Goal: Task Accomplishment & Management: Use online tool/utility

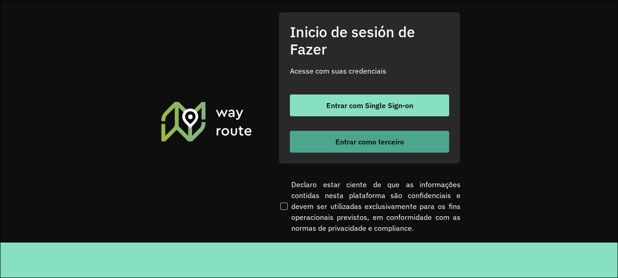
click at [386, 144] on font "Entrar como terceiro" at bounding box center [369, 141] width 69 height 9
click at [378, 135] on button "Entrar como terceiro" at bounding box center [369, 142] width 159 height 22
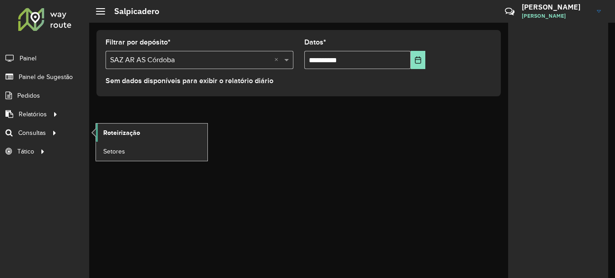
click at [134, 139] on link "Roteirização" at bounding box center [151, 133] width 111 height 18
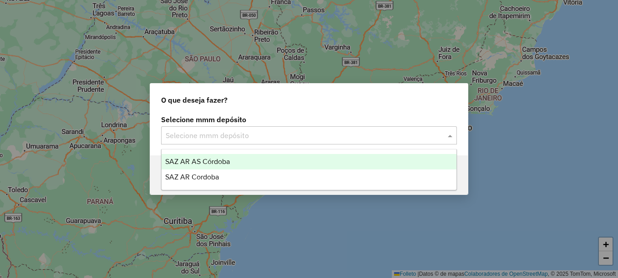
drag, startPoint x: 204, startPoint y: 128, endPoint x: 204, endPoint y: 138, distance: 9.6
click at [204, 129] on div "Selecione mmm depósito" at bounding box center [309, 135] width 296 height 18
drag, startPoint x: 203, startPoint y: 159, endPoint x: 195, endPoint y: 163, distance: 8.5
click at [201, 160] on span "SAZ AR AS Córdoba" at bounding box center [197, 162] width 65 height 8
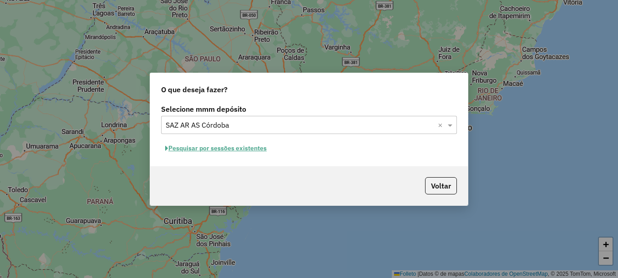
click at [246, 152] on font "Pesquisar por sessões existentes" at bounding box center [217, 148] width 98 height 8
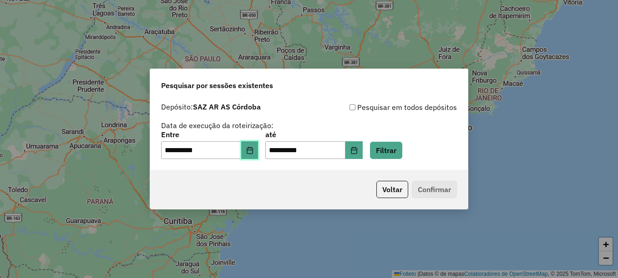
click at [251, 150] on button "Elija la fecha" at bounding box center [249, 150] width 17 height 18
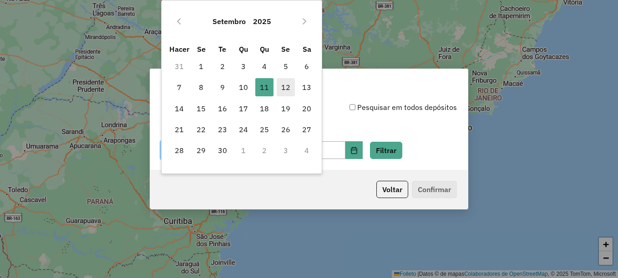
click at [290, 85] on span "12" at bounding box center [286, 87] width 18 height 18
type input "**********"
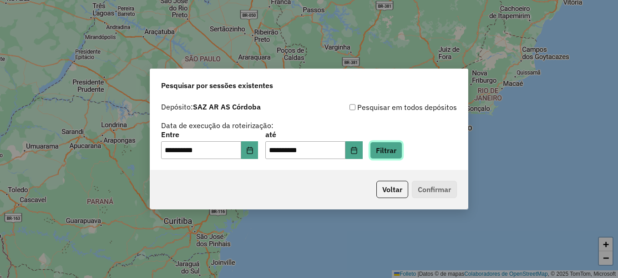
click at [402, 155] on button "Filtrar" at bounding box center [386, 150] width 32 height 17
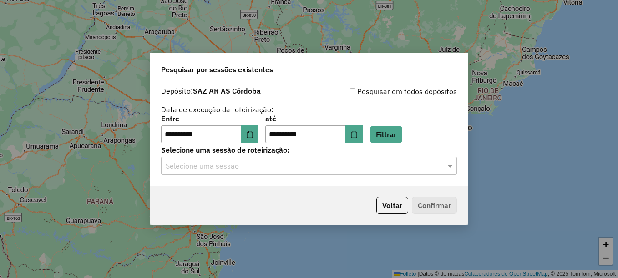
click at [280, 167] on input "text" at bounding box center [300, 166] width 268 height 11
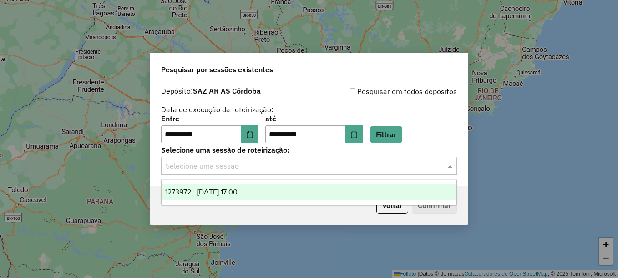
click at [237, 195] on span "1273972 - 12/09/2025 17:00" at bounding box center [201, 192] width 72 height 8
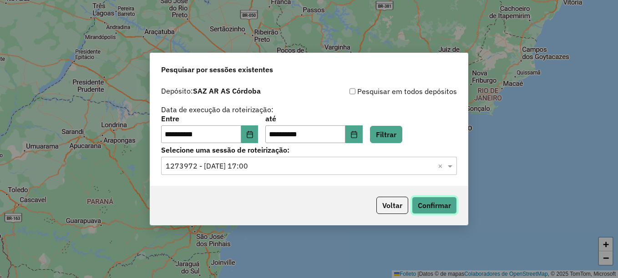
click at [424, 202] on button "Confirmar" at bounding box center [434, 205] width 45 height 17
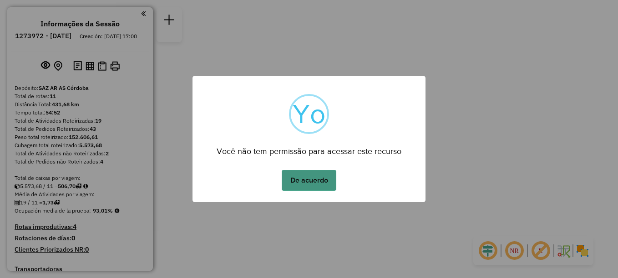
click at [317, 180] on button "De acuerdo" at bounding box center [309, 180] width 55 height 21
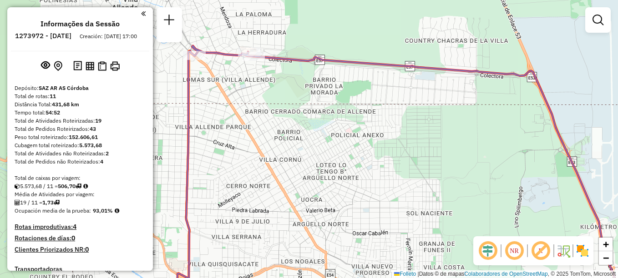
drag, startPoint x: 265, startPoint y: 78, endPoint x: 271, endPoint y: 82, distance: 7.3
click at [271, 81] on div "Janela de atendimento Grade de atendimento Capacidade Transportadoras Veículos …" at bounding box center [309, 139] width 618 height 278
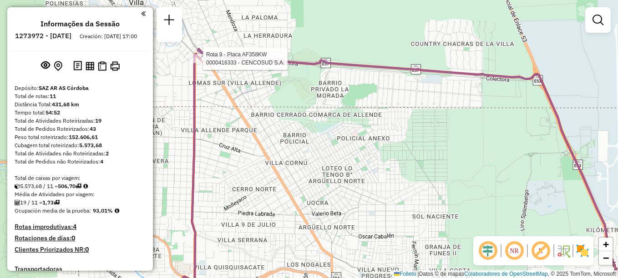
select select "**********"
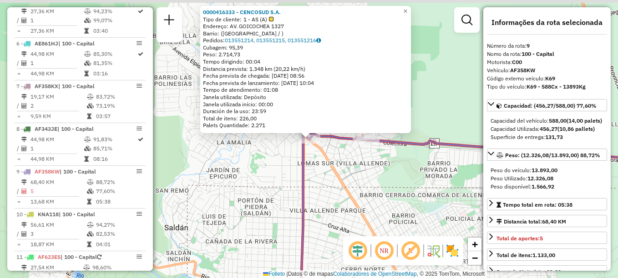
scroll to position [666, 0]
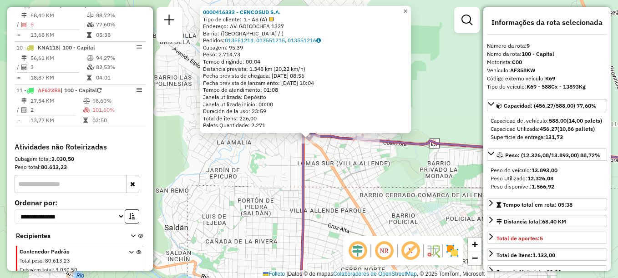
click at [407, 7] on span "×" at bounding box center [405, 11] width 4 height 8
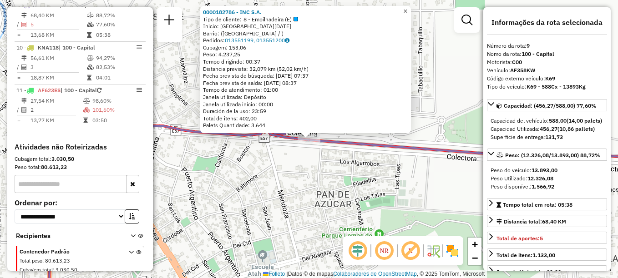
click at [411, 10] on link "×" at bounding box center [405, 11] width 11 height 11
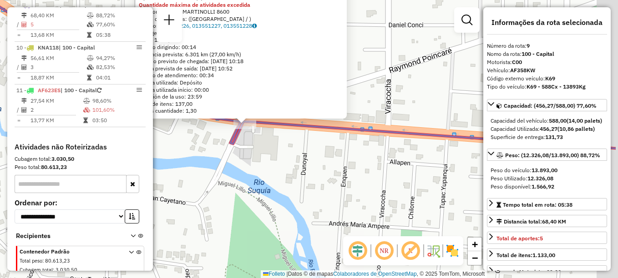
drag, startPoint x: 333, startPoint y: 150, endPoint x: 267, endPoint y: 135, distance: 67.8
click at [267, 135] on div "0000416467 - CENCOSUD S.A. Tipo de cliente: 1 - AS (A) Quantidade máxima de ati…" at bounding box center [309, 139] width 618 height 278
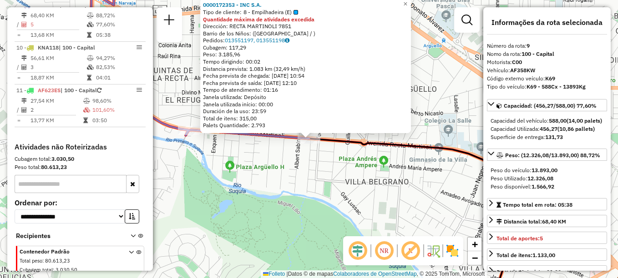
click at [293, 181] on div "0000172353 - INC S.A. Tipo de cliente: 8 - Empilhadeira (E) Quantidade máxima d…" at bounding box center [309, 139] width 618 height 278
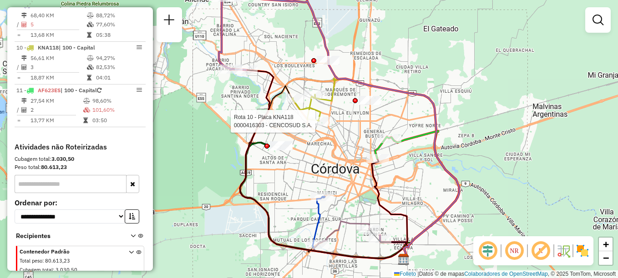
scroll to position [689, 0]
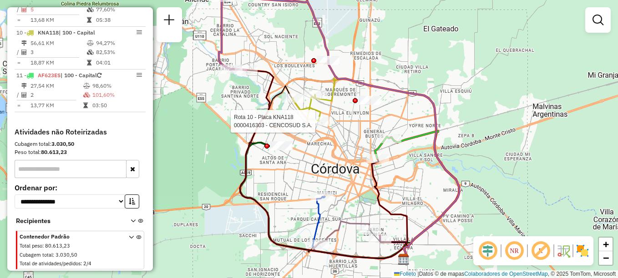
select select "**********"
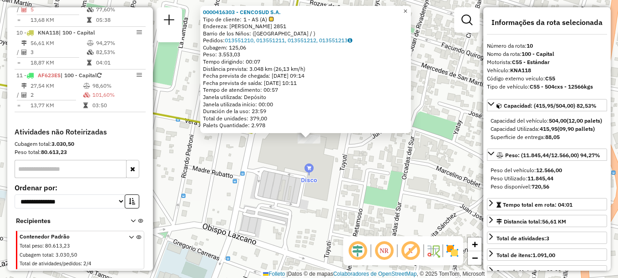
click at [407, 10] on span "×" at bounding box center [405, 11] width 4 height 8
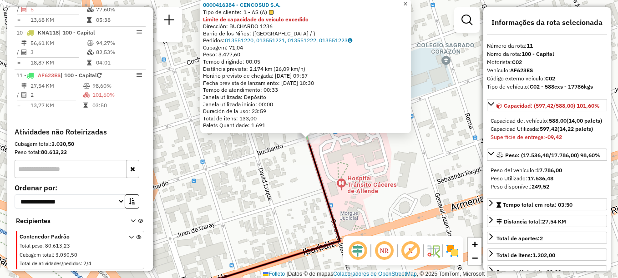
click at [407, 3] on span "×" at bounding box center [405, 4] width 4 height 8
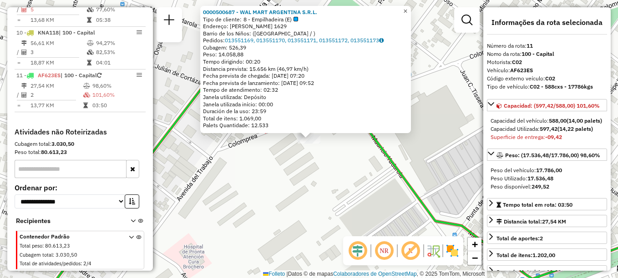
click at [407, 10] on span "×" at bounding box center [405, 11] width 4 height 8
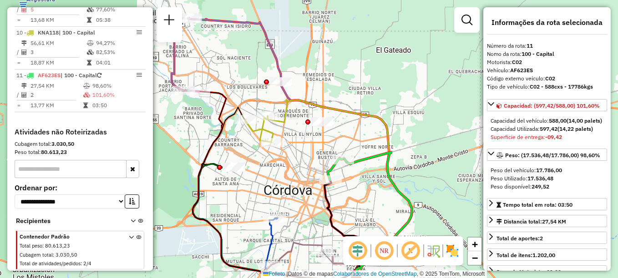
drag, startPoint x: 320, startPoint y: 171, endPoint x: 358, endPoint y: 115, distance: 67.1
click at [358, 115] on div "Janela de atendimento Grade de atendimento Capacidade Transportadoras Veículos …" at bounding box center [309, 139] width 618 height 278
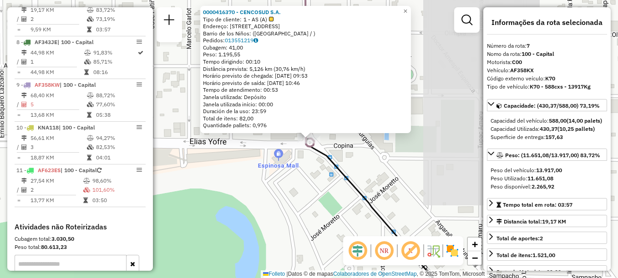
scroll to position [580, 0]
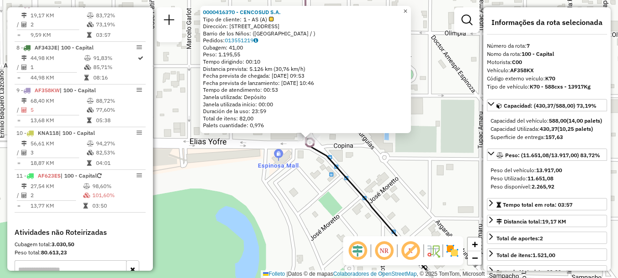
click at [407, 9] on span "×" at bounding box center [405, 11] width 4 height 8
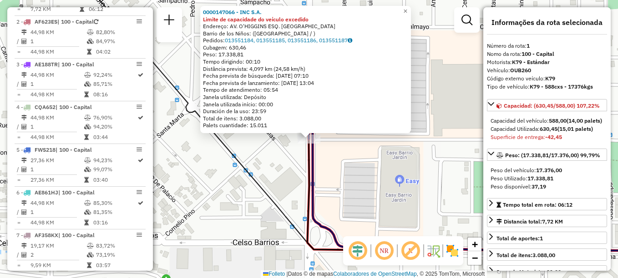
scroll to position [324, 0]
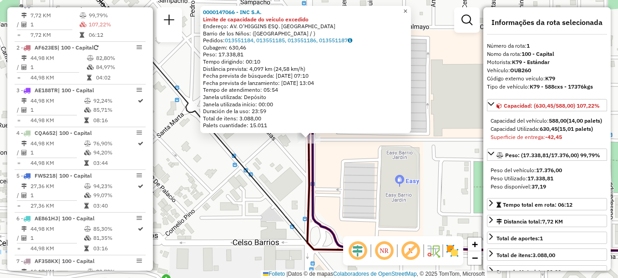
click at [407, 9] on span "×" at bounding box center [405, 11] width 4 height 8
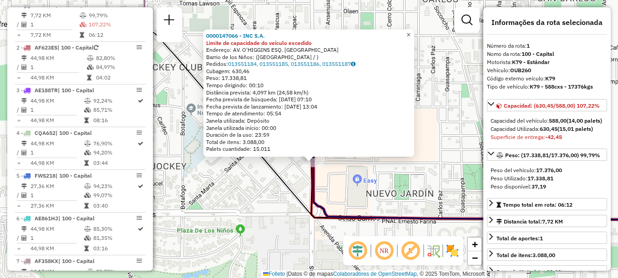
click at [410, 31] on span "×" at bounding box center [408, 35] width 4 height 8
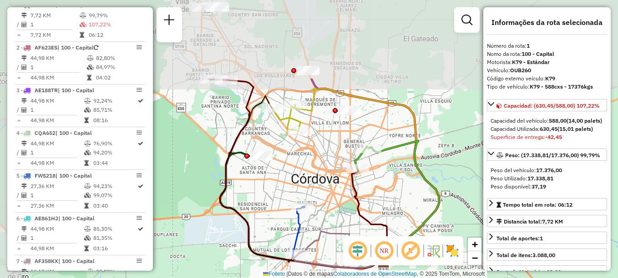
drag, startPoint x: 246, startPoint y: 91, endPoint x: 264, endPoint y: 175, distance: 85.7
click at [264, 175] on div "Janela de atendimento Grade de atendimento Capacidade Transportadoras Veículos …" at bounding box center [309, 139] width 618 height 278
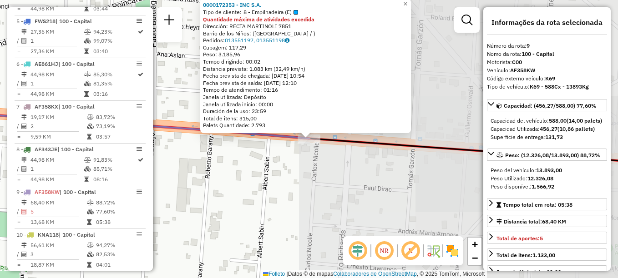
scroll to position [666, 0]
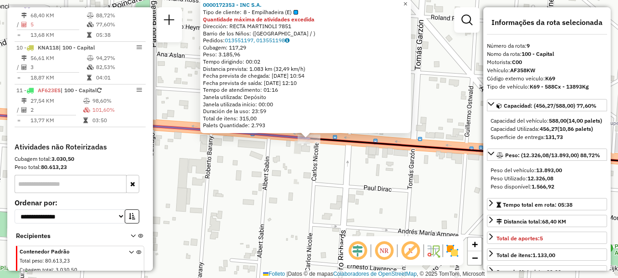
click at [407, 3] on span "×" at bounding box center [405, 4] width 4 height 8
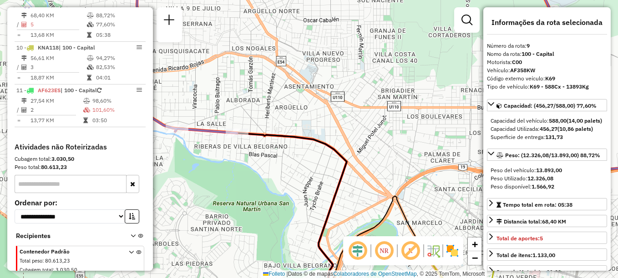
drag, startPoint x: 318, startPoint y: 177, endPoint x: 265, endPoint y: 135, distance: 67.0
click at [267, 136] on div "Janela de atendimento Grade de atendimento Capacidade Transportadoras Veículos …" at bounding box center [309, 139] width 618 height 278
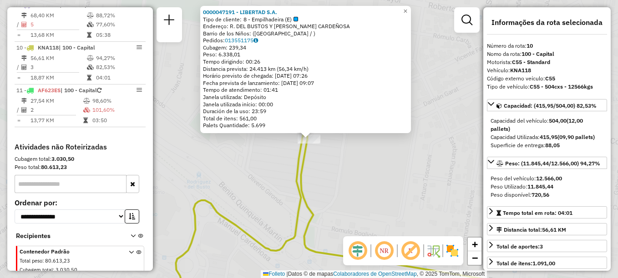
scroll to position [689, 0]
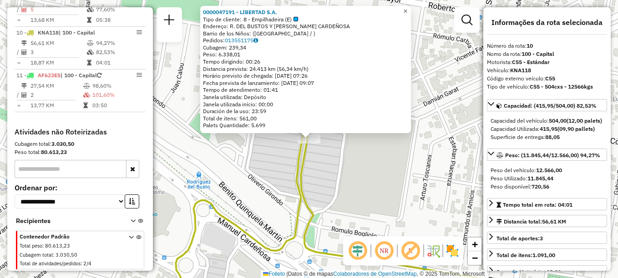
click at [407, 7] on span "×" at bounding box center [405, 11] width 4 height 8
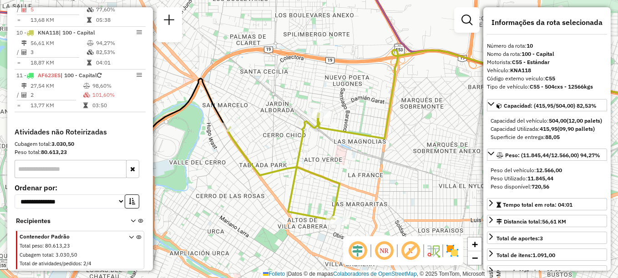
drag, startPoint x: 370, startPoint y: 201, endPoint x: 338, endPoint y: 126, distance: 82.0
click at [339, 129] on icon at bounding box center [484, 94] width 332 height 89
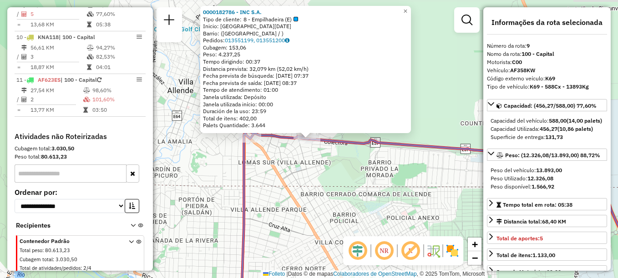
scroll to position [666, 0]
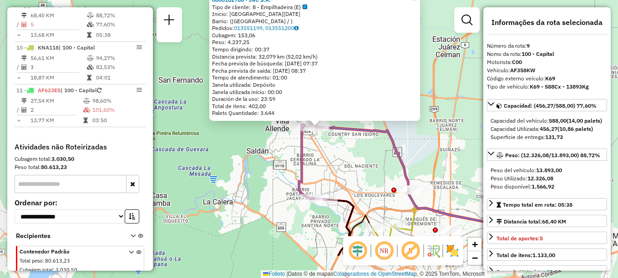
drag, startPoint x: 322, startPoint y: 168, endPoint x: 297, endPoint y: 125, distance: 49.5
click at [298, 126] on div "0000182786 - INC S.A. Tipo de cliente: 8 - Empilhadeira (E) Inicio: RIO DE JANE…" at bounding box center [309, 139] width 618 height 278
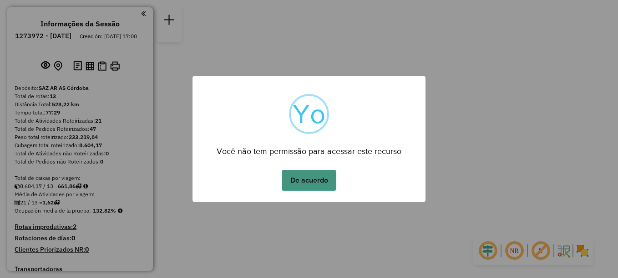
click at [334, 175] on button "De acuerdo" at bounding box center [309, 180] width 55 height 21
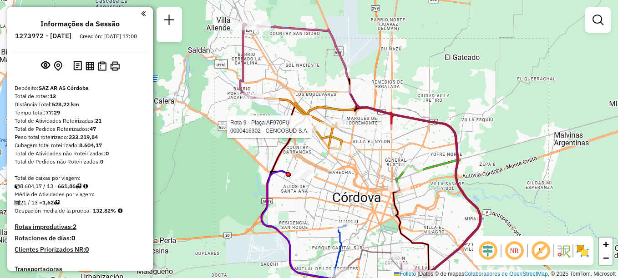
select select "**********"
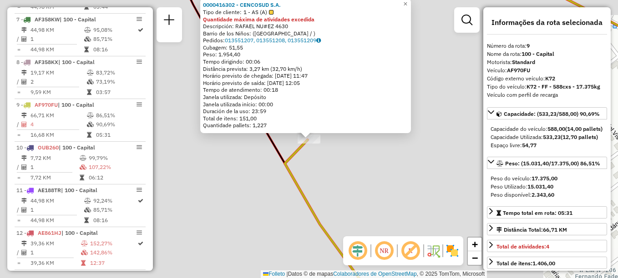
scroll to position [631, 0]
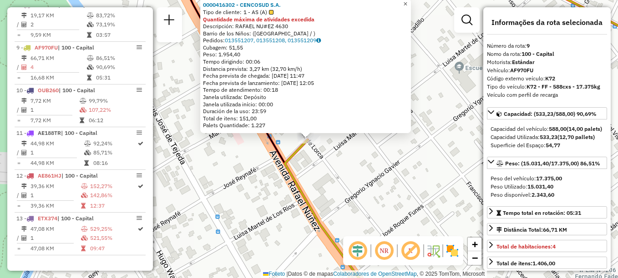
click at [407, 2] on span "×" at bounding box center [405, 4] width 4 height 8
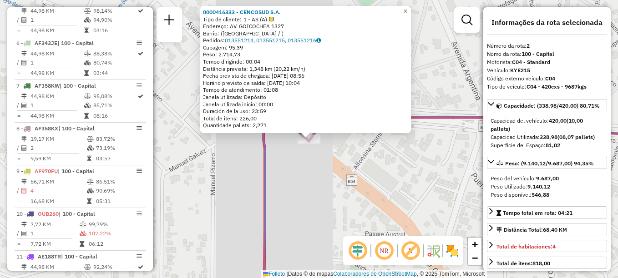
scroll to position [367, 0]
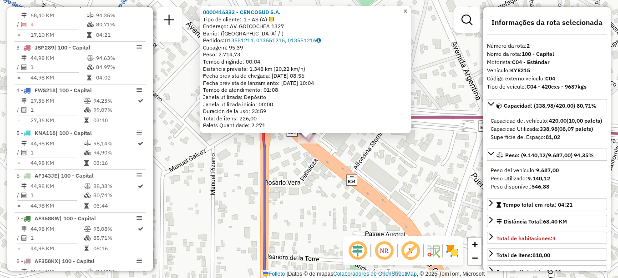
click at [407, 8] on span "×" at bounding box center [405, 11] width 4 height 8
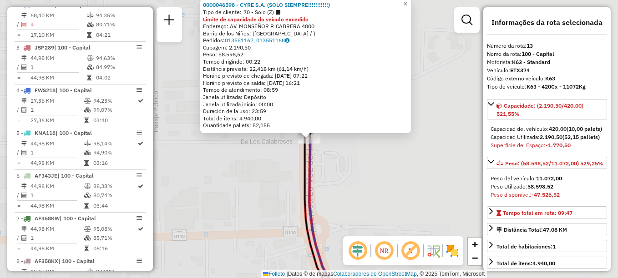
scroll to position [631, 0]
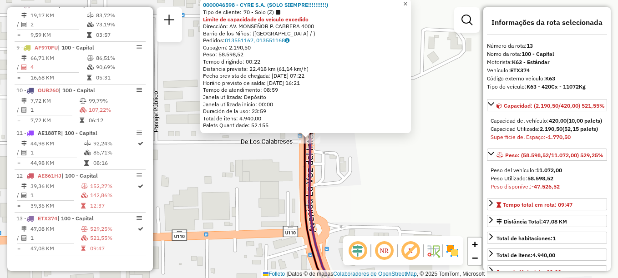
click at [407, 0] on span "×" at bounding box center [405, 4] width 4 height 8
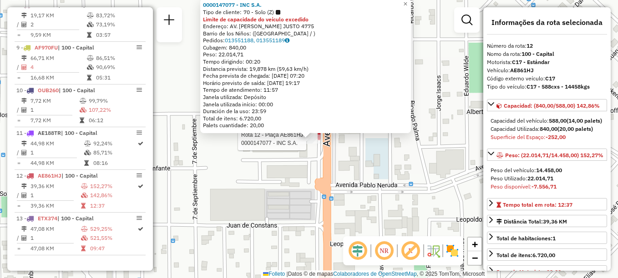
click at [257, 198] on div "Rota 12 - Plaça AE861HJ 0000147077 - INC S.A. 0000147077 - INC S.A. Tipo de cli…" at bounding box center [309, 139] width 618 height 278
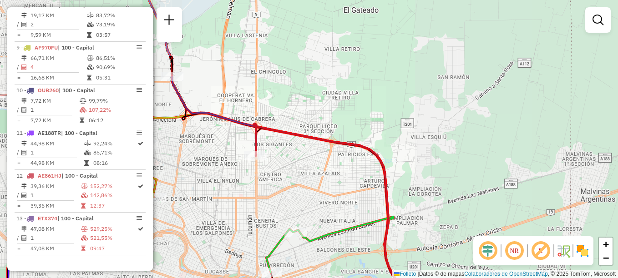
drag, startPoint x: 276, startPoint y: 167, endPoint x: 372, endPoint y: 80, distance: 130.4
click at [361, 90] on div "Janela de atendimento Grade de atendimento Capacidade Transportadoras Veículos …" at bounding box center [309, 139] width 618 height 278
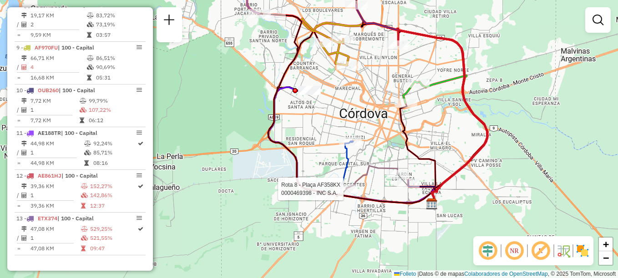
select select "**********"
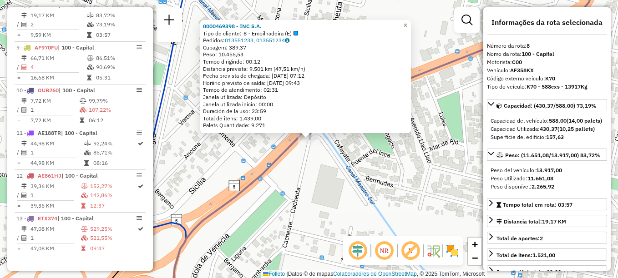
scroll to position [623, 0]
click at [407, 26] on span "×" at bounding box center [405, 25] width 4 height 8
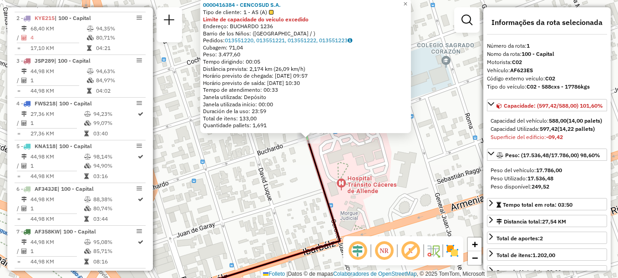
scroll to position [324, 0]
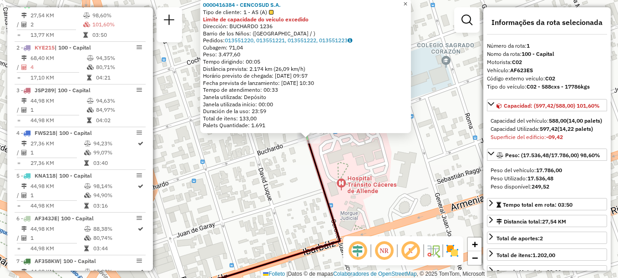
click at [407, 2] on span "×" at bounding box center [405, 4] width 4 height 8
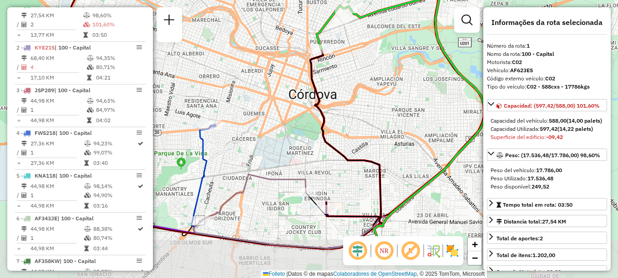
drag, startPoint x: 270, startPoint y: 161, endPoint x: 273, endPoint y: 113, distance: 47.8
click at [273, 114] on div "Janela de atendimento Grade de atendimento Capacidade Transportadoras Veículos …" at bounding box center [309, 139] width 618 height 278
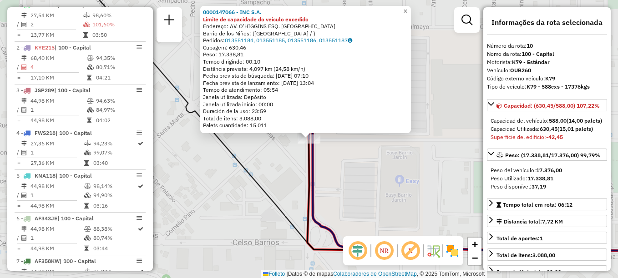
scroll to position [631, 0]
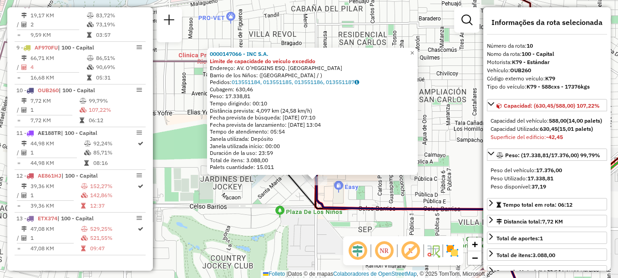
click at [345, 135] on div "0000147066 - INC S.A. Limite de capacidade do veículo excedido Endereço: AV. O'…" at bounding box center [309, 139] width 618 height 278
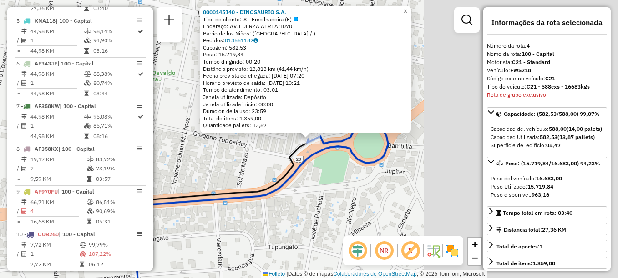
scroll to position [452, 0]
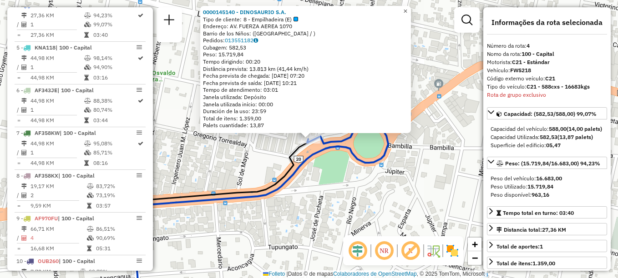
drag, startPoint x: 412, startPoint y: 10, endPoint x: 394, endPoint y: 18, distance: 20.0
click at [407, 10] on span "×" at bounding box center [405, 11] width 4 height 8
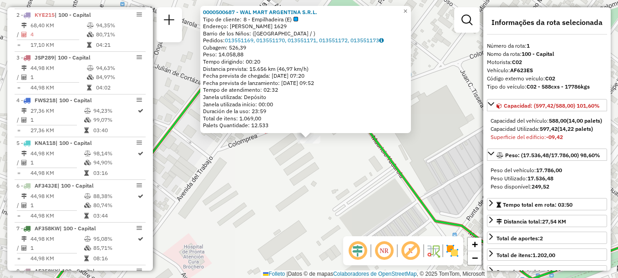
scroll to position [324, 0]
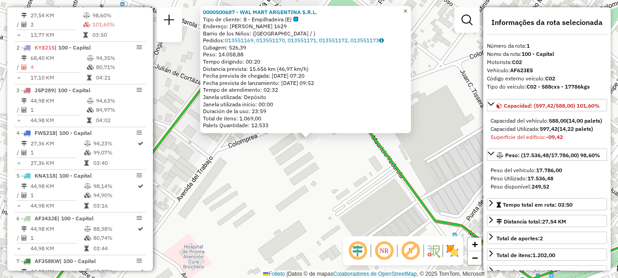
click at [407, 7] on span "×" at bounding box center [405, 11] width 4 height 8
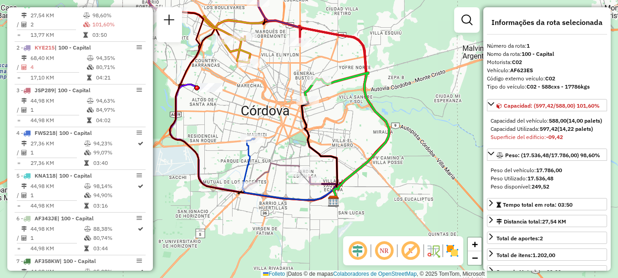
drag, startPoint x: 358, startPoint y: 186, endPoint x: 399, endPoint y: 174, distance: 41.7
click at [399, 174] on div "Janela de atendimento Grade de atendimento Capacidade Transportadoras Veículos …" at bounding box center [309, 139] width 618 height 278
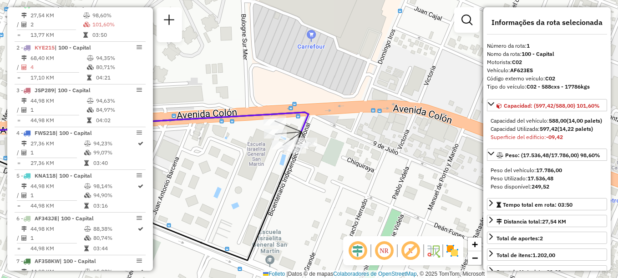
drag, startPoint x: 313, startPoint y: 191, endPoint x: 269, endPoint y: 114, distance: 88.8
click at [270, 116] on div "Janela de atendimento Grade de atendimento Capacidade Transportadoras Veículos …" at bounding box center [309, 139] width 618 height 278
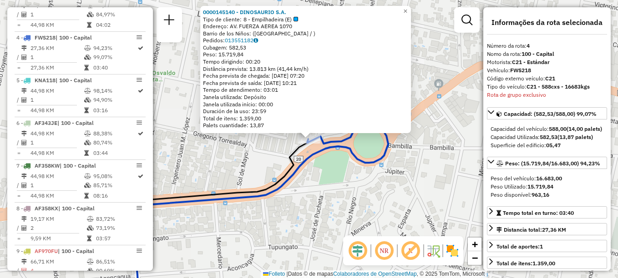
scroll to position [452, 0]
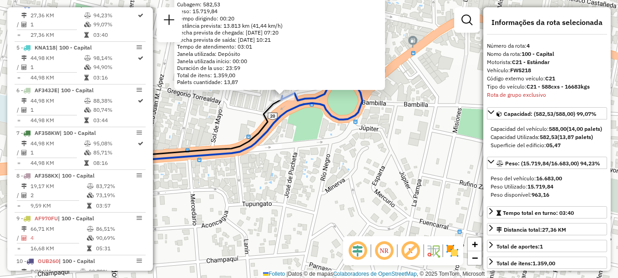
drag, startPoint x: 321, startPoint y: 168, endPoint x: 313, endPoint y: 156, distance: 15.1
click at [313, 156] on div "0000145140 - DINOSAURIO S.A. Tipo de cliente: 8 - Empilhadeira (E) Endereço: AV…" at bounding box center [309, 139] width 618 height 278
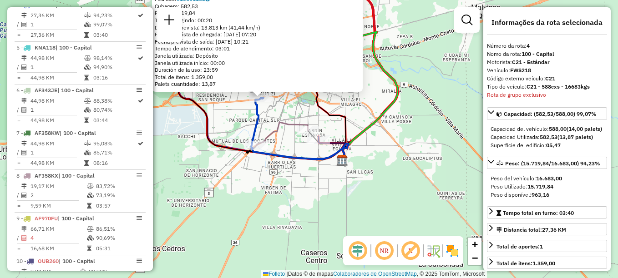
drag, startPoint x: 284, startPoint y: 155, endPoint x: 298, endPoint y: 103, distance: 54.3
click at [295, 110] on icon at bounding box center [299, 129] width 97 height 62
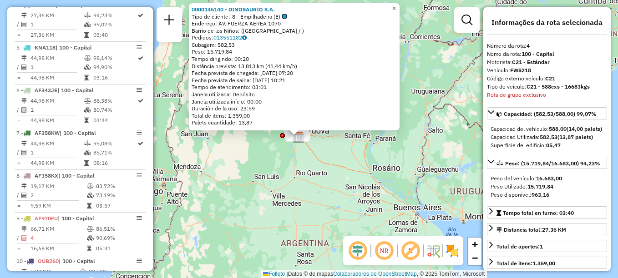
click at [396, 5] on span "×" at bounding box center [394, 9] width 4 height 8
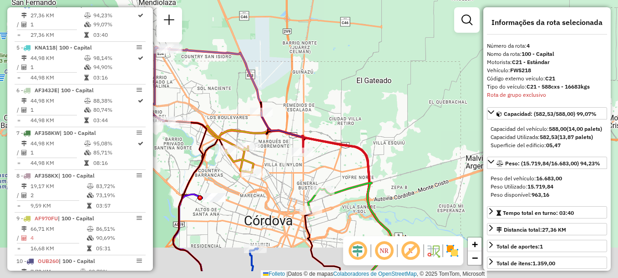
drag, startPoint x: 342, startPoint y: 101, endPoint x: 394, endPoint y: 59, distance: 67.1
click at [384, 63] on div "Janela de atendimento Grade de atendimento Capacidade Transportadoras Veículos …" at bounding box center [309, 139] width 618 height 278
